Goal: Task Accomplishment & Management: Manage account settings

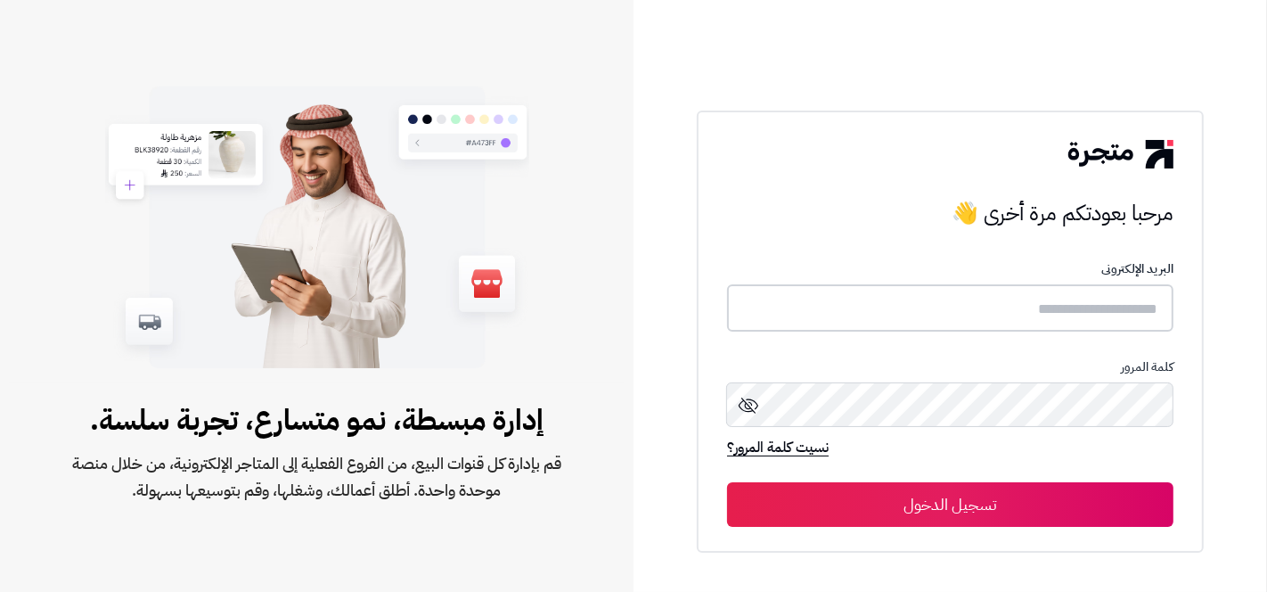
type input "**********"
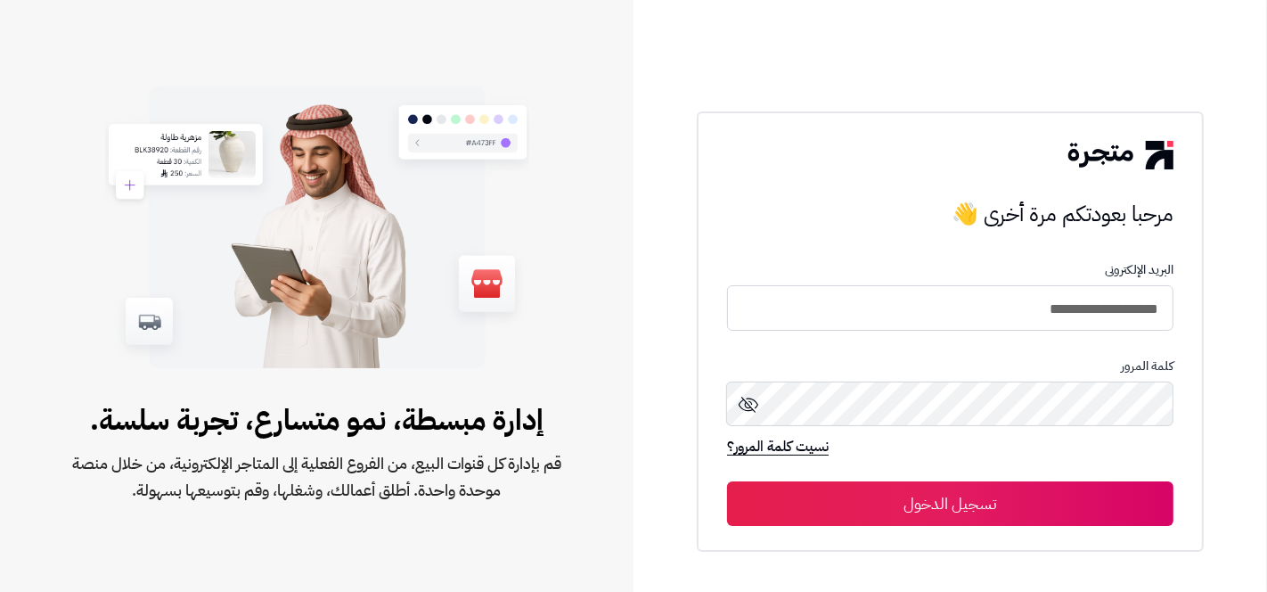
click at [966, 488] on button "تسجيل الدخول" at bounding box center [950, 503] width 446 height 45
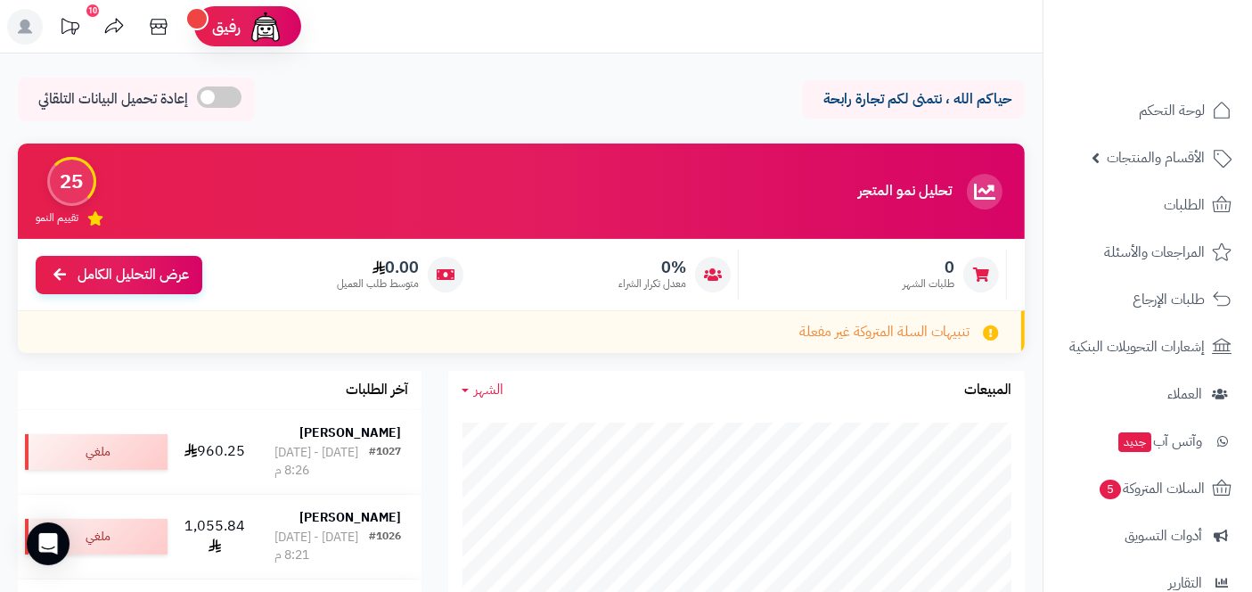
click at [25, 19] on rect at bounding box center [25, 27] width 36 height 36
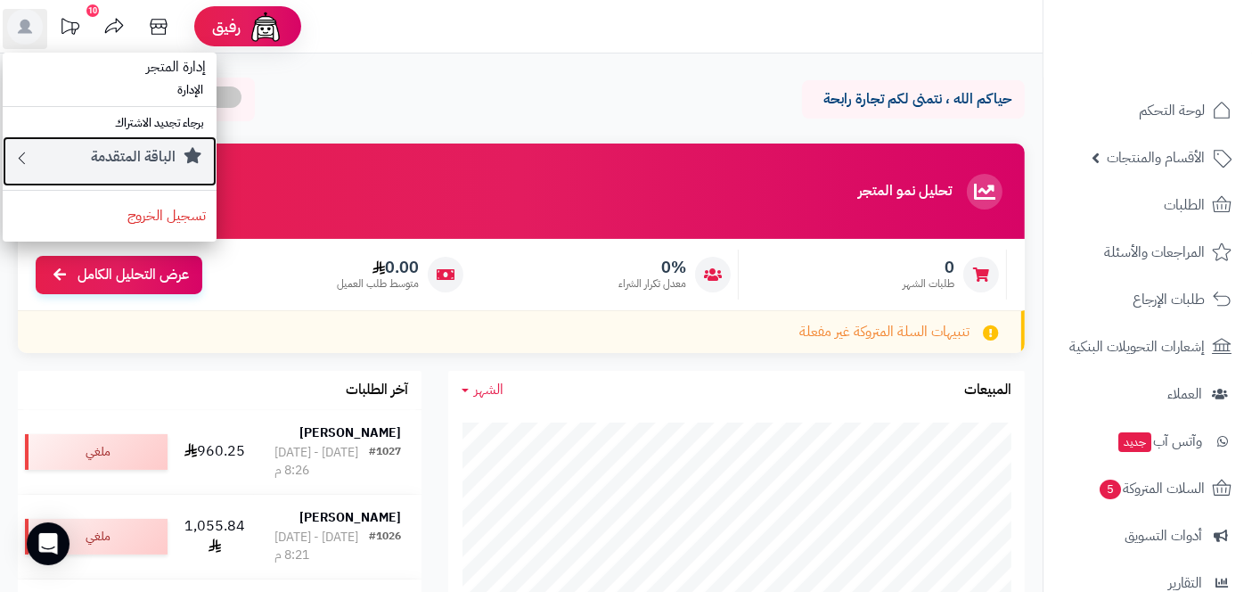
click at [34, 155] on div "الباقة المتقدمة" at bounding box center [118, 161] width 175 height 29
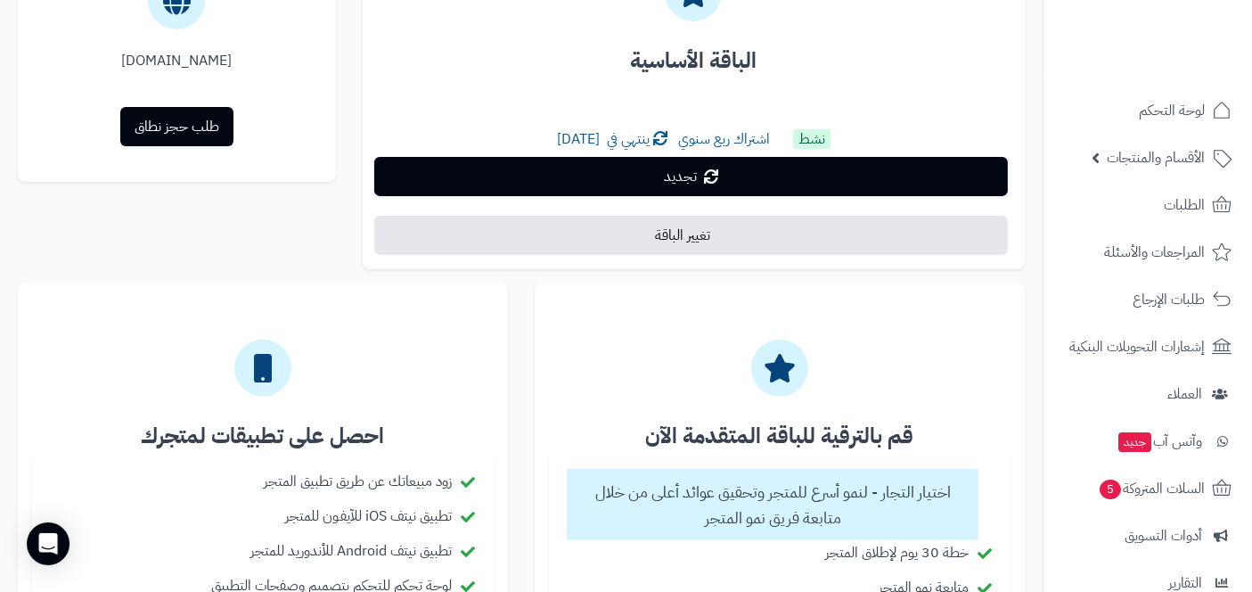
scroll to position [605, 0]
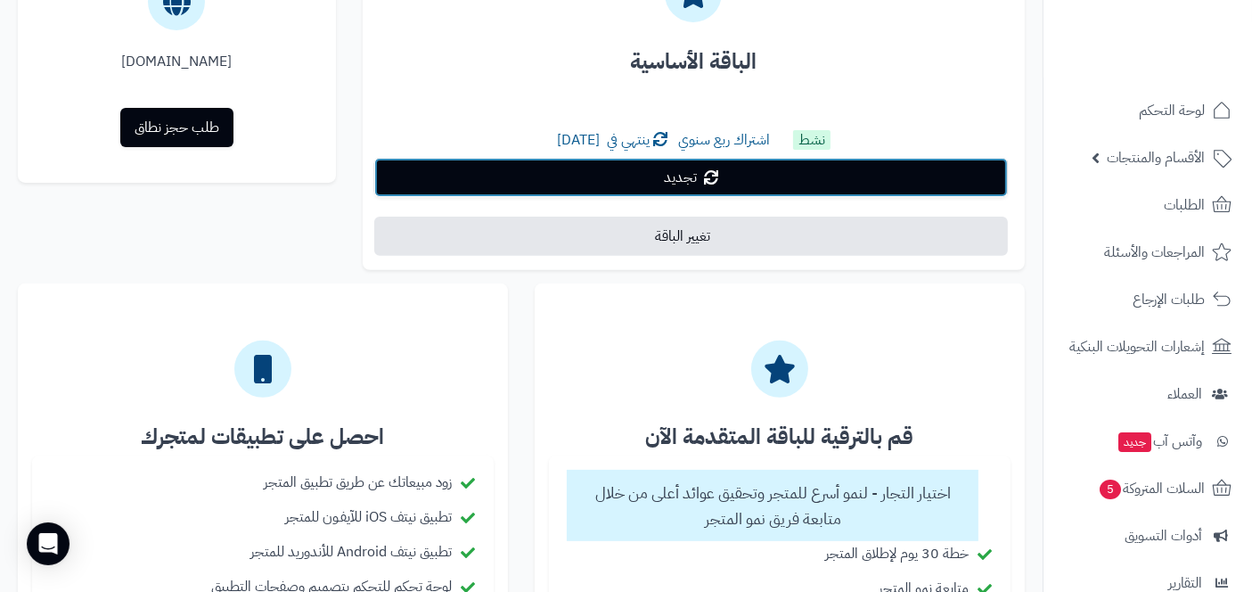
click at [722, 174] on link "تجديد" at bounding box center [690, 177] width 633 height 39
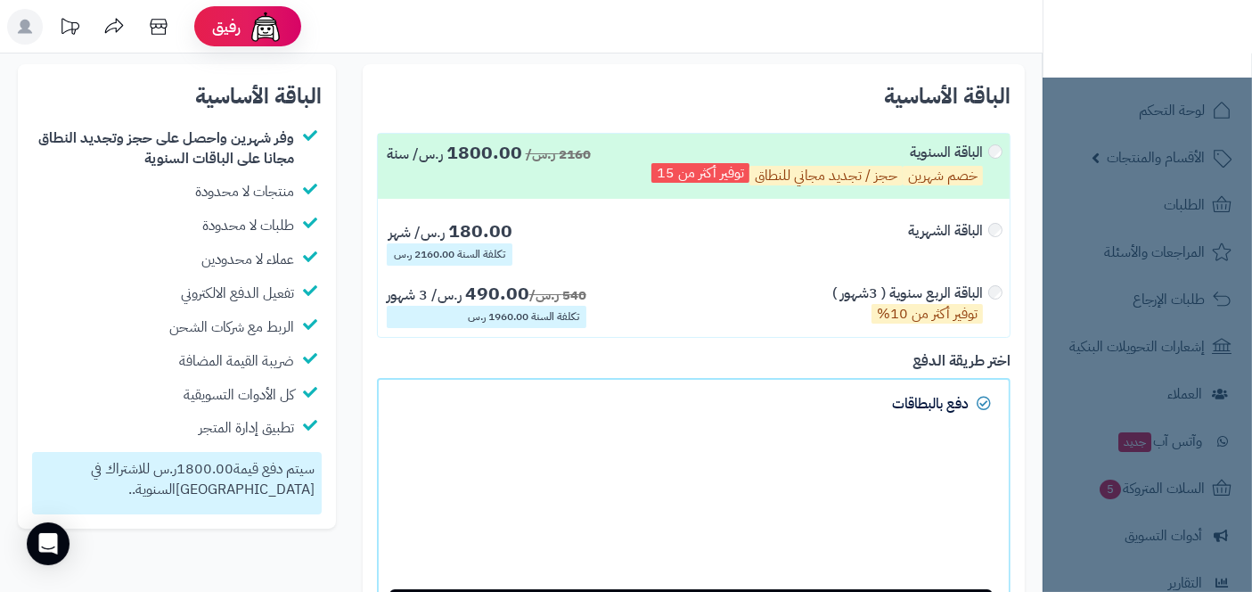
click at [994, 290] on div "الباقة الربع سنوية ( 3شهور ) توفير أكثر من 10%" at bounding box center [916, 305] width 168 height 45
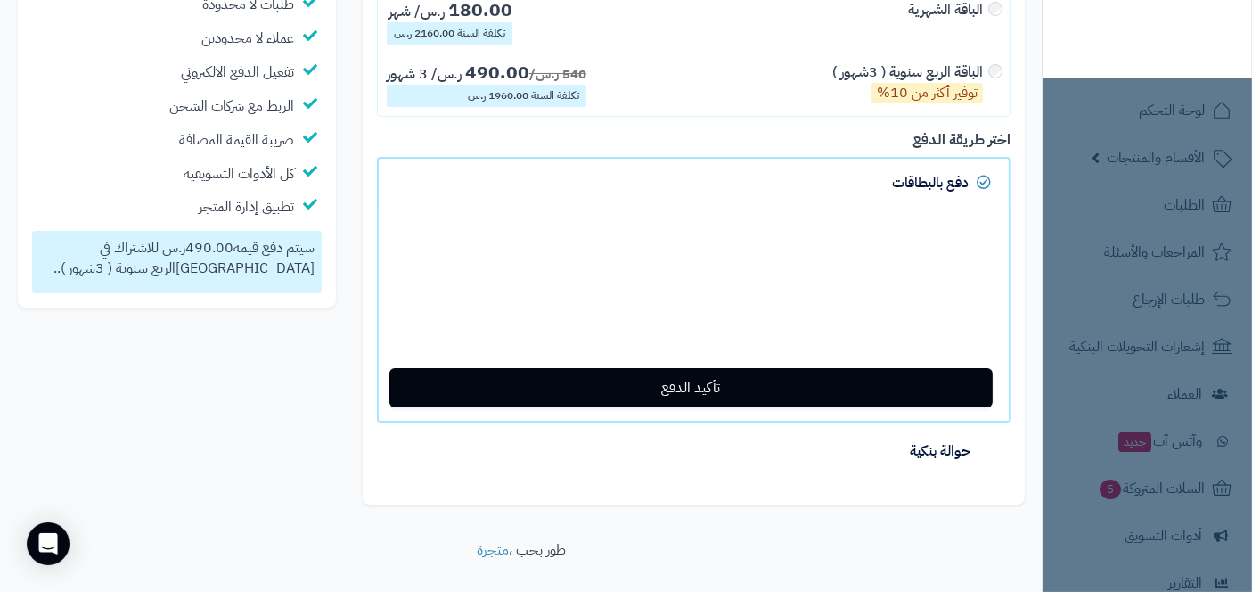
scroll to position [222, 0]
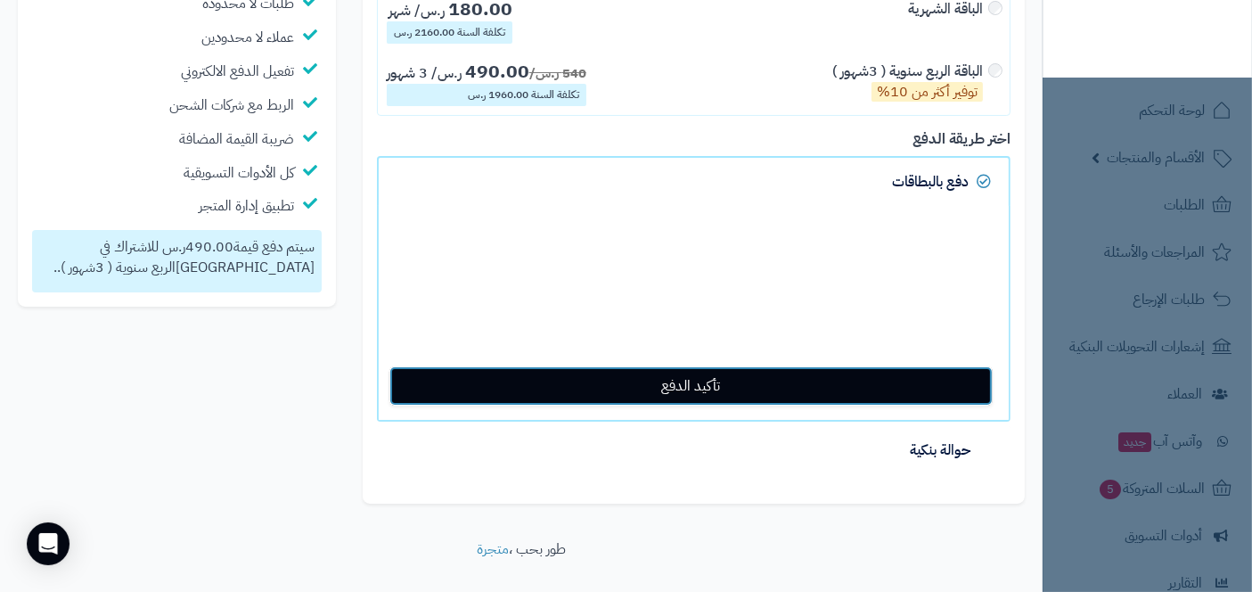
click at [736, 386] on button "تأكيد الدفع" at bounding box center [690, 385] width 603 height 39
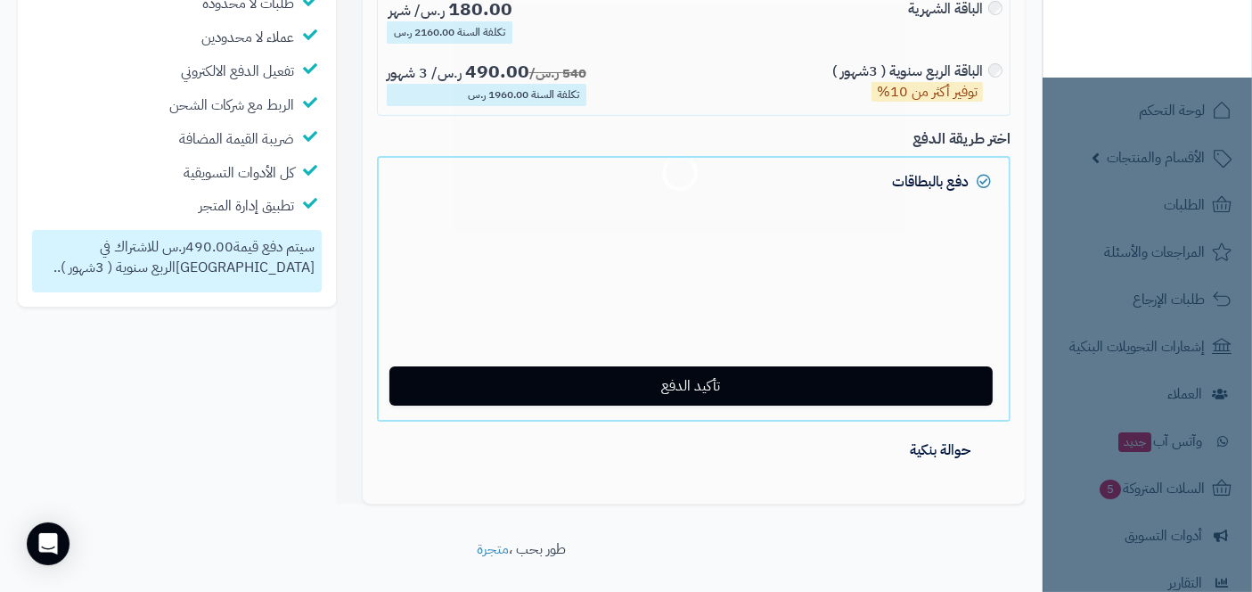
scroll to position [254, 0]
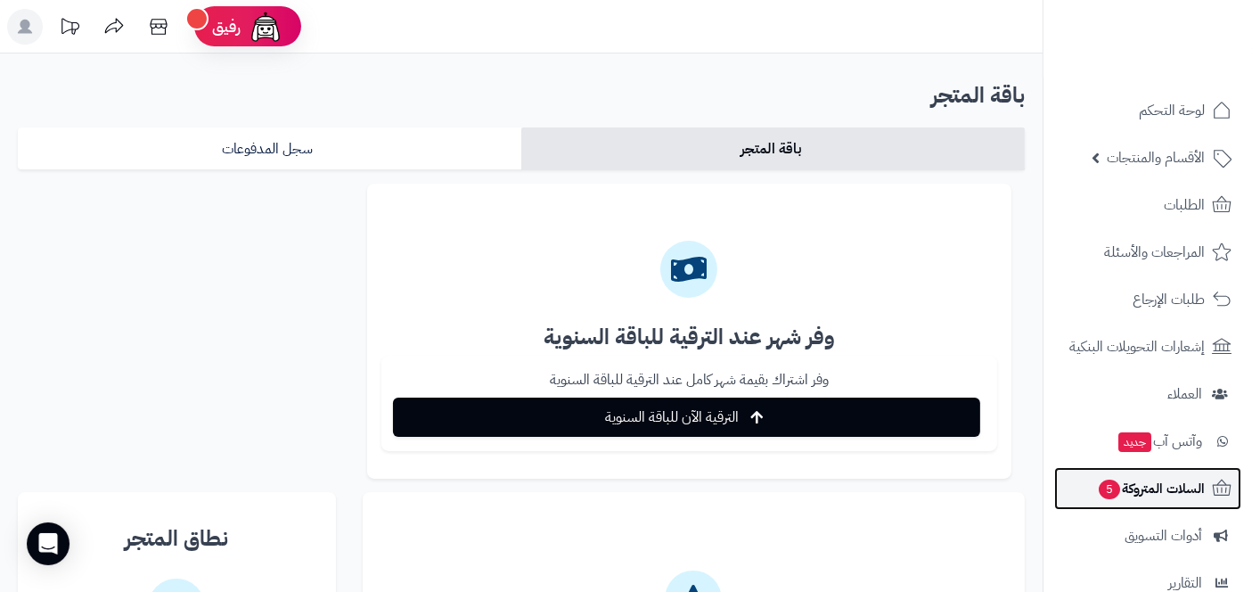
click at [1144, 492] on span "السلات المتروكة 5" at bounding box center [1151, 488] width 108 height 25
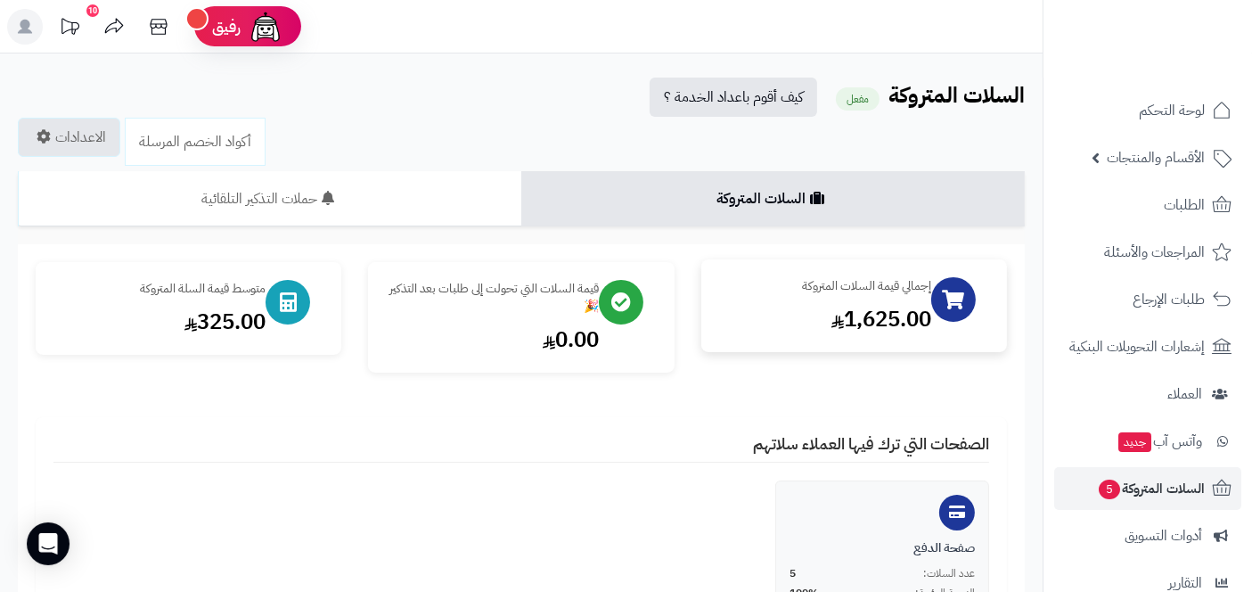
click at [818, 329] on div "1,625.00" at bounding box center [825, 319] width 212 height 30
click at [1135, 156] on span "الأقسام والمنتجات" at bounding box center [1155, 157] width 98 height 25
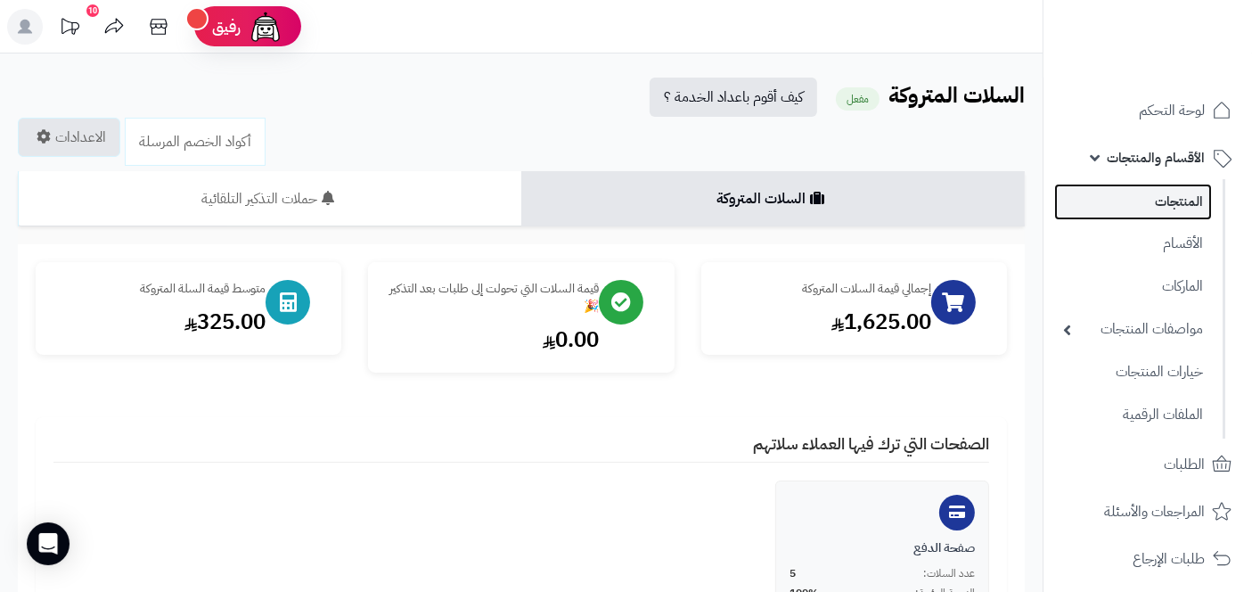
click at [1165, 185] on link "المنتجات" at bounding box center [1133, 202] width 158 height 37
